Goal: Information Seeking & Learning: Learn about a topic

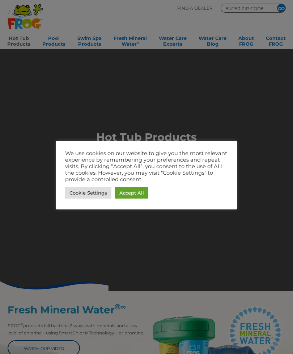
click at [140, 197] on link "Accept All" at bounding box center [131, 192] width 33 height 11
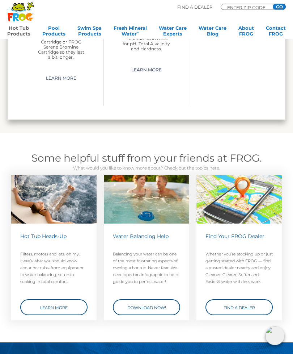
scroll to position [1361, 0]
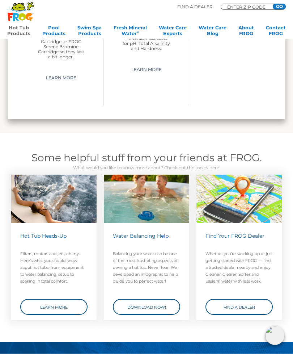
click at [164, 301] on link "Download Now!" at bounding box center [146, 307] width 67 height 16
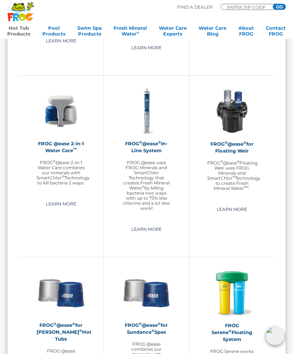
scroll to position [683, 0]
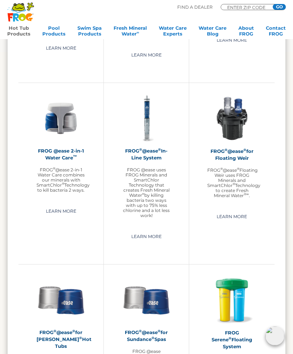
click at [157, 156] on h2 "FROG ® @ease ® In-Line System" at bounding box center [146, 154] width 49 height 14
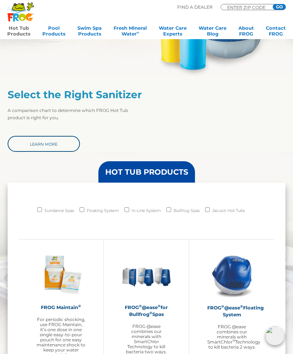
scroll to position [355, 0]
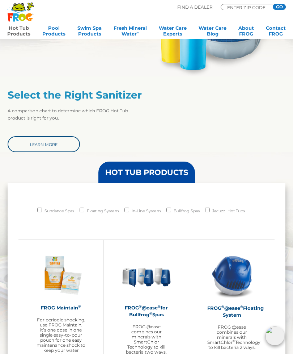
click at [125, 213] on li "In-Line System" at bounding box center [146, 213] width 42 height 14
click at [152, 214] on label "In-Line System" at bounding box center [146, 211] width 29 height 10
click at [129, 212] on input "In-Line System" at bounding box center [127, 210] width 5 height 5
checkbox input "true"
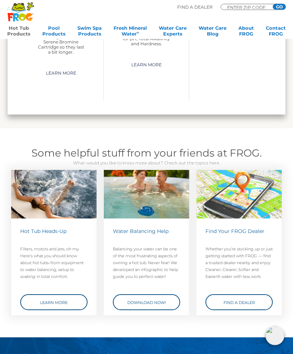
scroll to position [1366, 0]
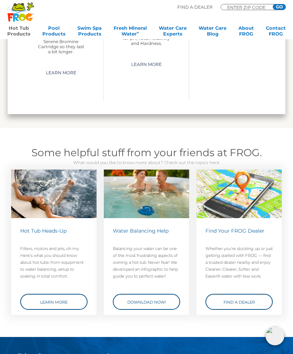
click at [70, 301] on link "Learn More" at bounding box center [53, 302] width 67 height 16
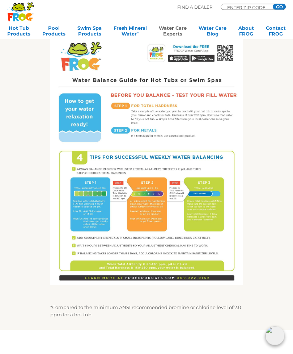
scroll to position [233, 0]
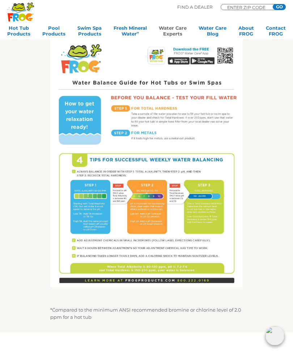
click at [196, 204] on img at bounding box center [146, 163] width 193 height 250
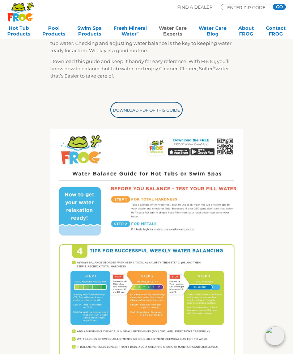
scroll to position [137, 0]
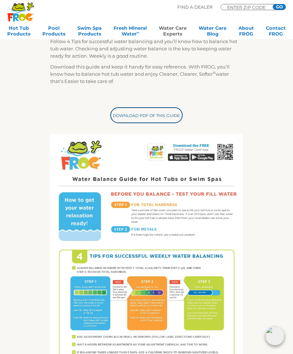
click at [174, 117] on link "Download PDF of this Guide" at bounding box center [146, 115] width 72 height 16
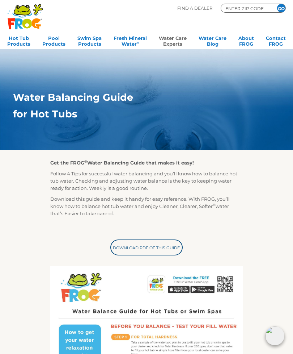
scroll to position [0, 0]
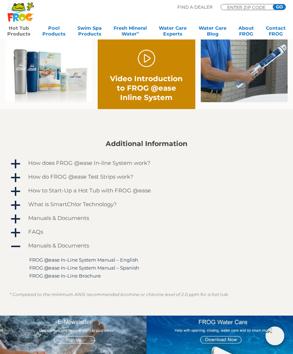
scroll to position [368, 0]
click at [149, 196] on link "a How to Start-Up a Hot Tub with FROG @ease" at bounding box center [146, 192] width 275 height 12
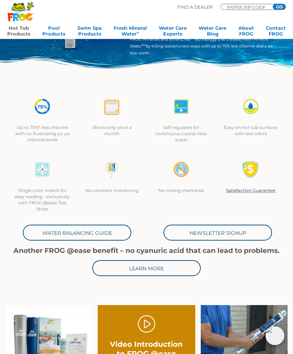
scroll to position [90, 0]
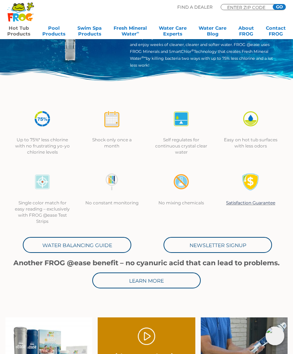
click at [112, 249] on link "Water Balancing Guide" at bounding box center [77, 245] width 109 height 16
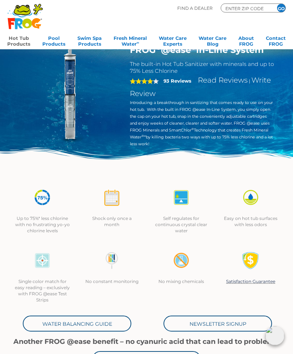
scroll to position [0, 0]
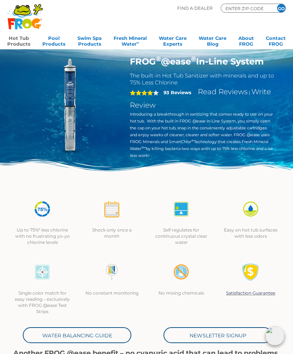
click at [70, 112] on img at bounding box center [68, 106] width 101 height 101
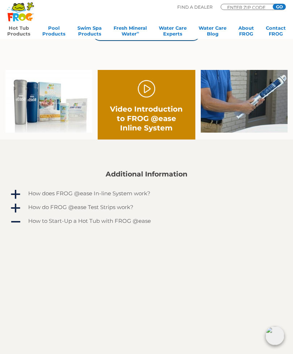
scroll to position [338, 0]
click at [153, 96] on link "." at bounding box center [146, 88] width 17 height 17
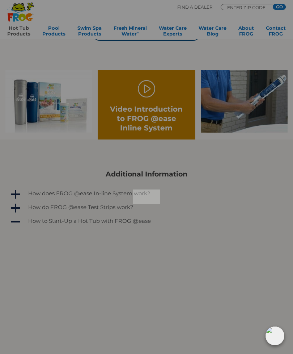
scroll to position [361, 0]
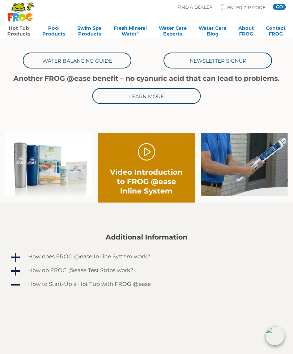
scroll to position [274, 0]
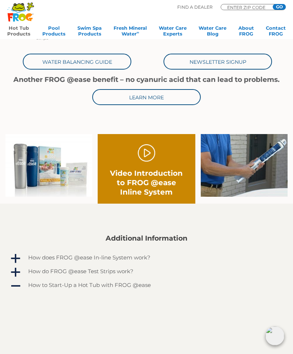
click at [57, 179] on img at bounding box center [48, 165] width 87 height 63
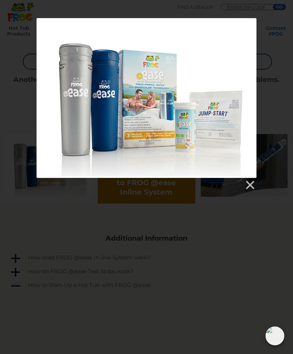
click at [248, 189] on link at bounding box center [250, 185] width 11 height 11
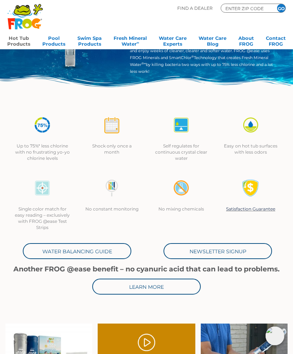
scroll to position [0, 0]
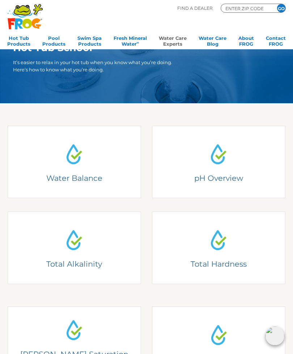
scroll to position [54, 0]
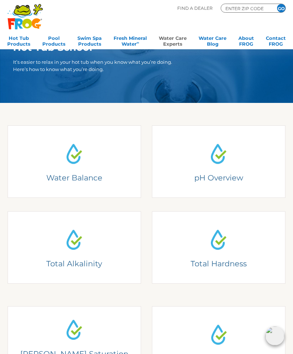
click at [99, 178] on link "Water Balance Understanding Water Balance There are two basic elements to pool …" at bounding box center [75, 161] width 134 height 72
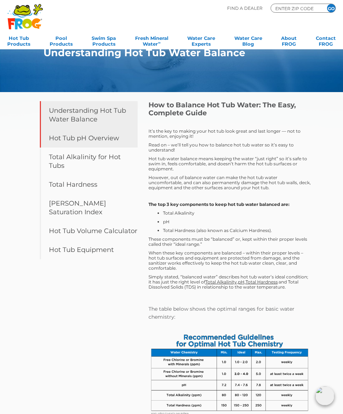
click at [108, 141] on link "Hot Tub pH Overview" at bounding box center [89, 138] width 98 height 19
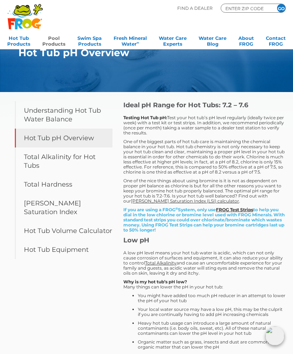
click at [51, 44] on link "Pool Products" at bounding box center [53, 40] width 23 height 14
click at [129, 41] on link "Fresh Mineral Water ∞" at bounding box center [130, 40] width 33 height 14
